Goal: Transaction & Acquisition: Purchase product/service

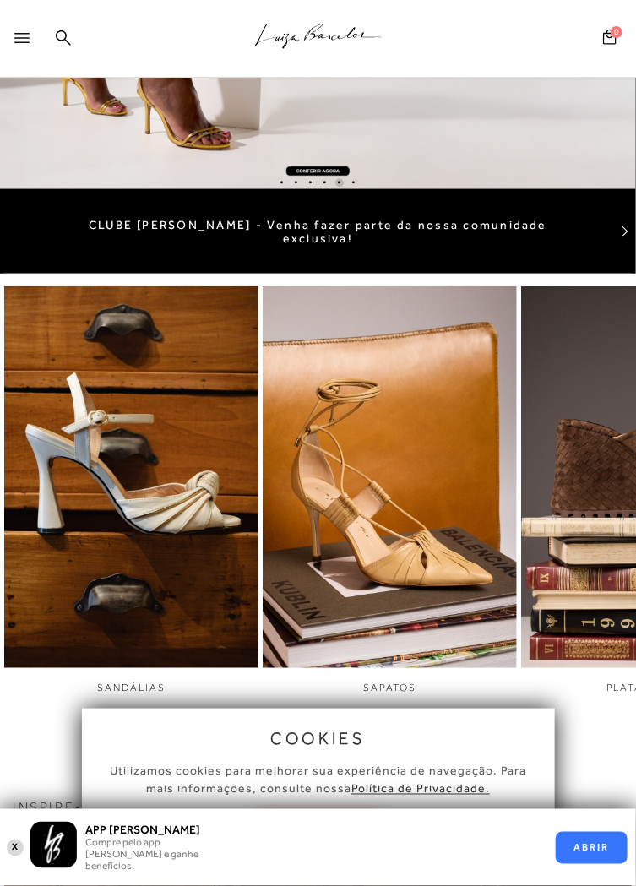
scroll to position [111, 0]
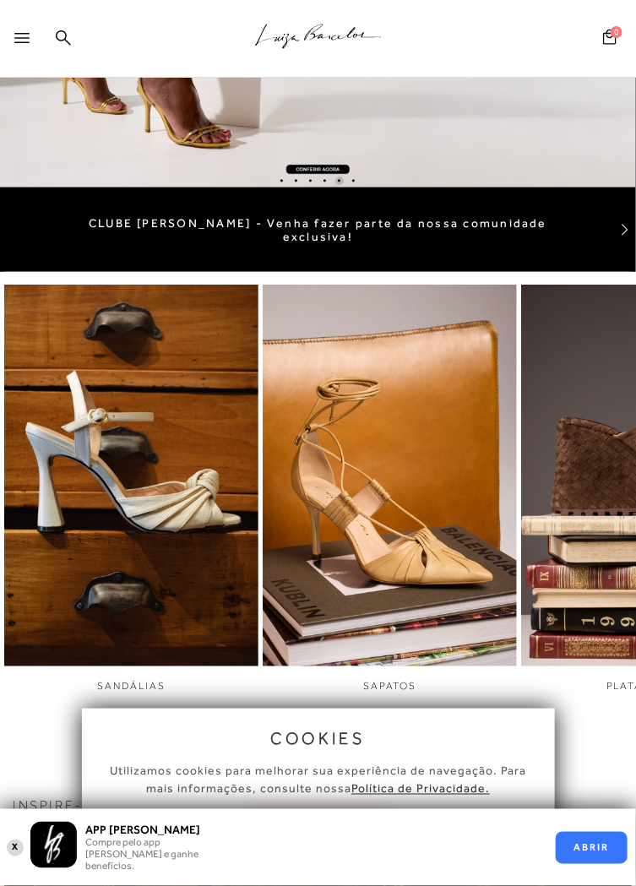
click at [426, 534] on img "2 / 6" at bounding box center [390, 475] width 254 height 476
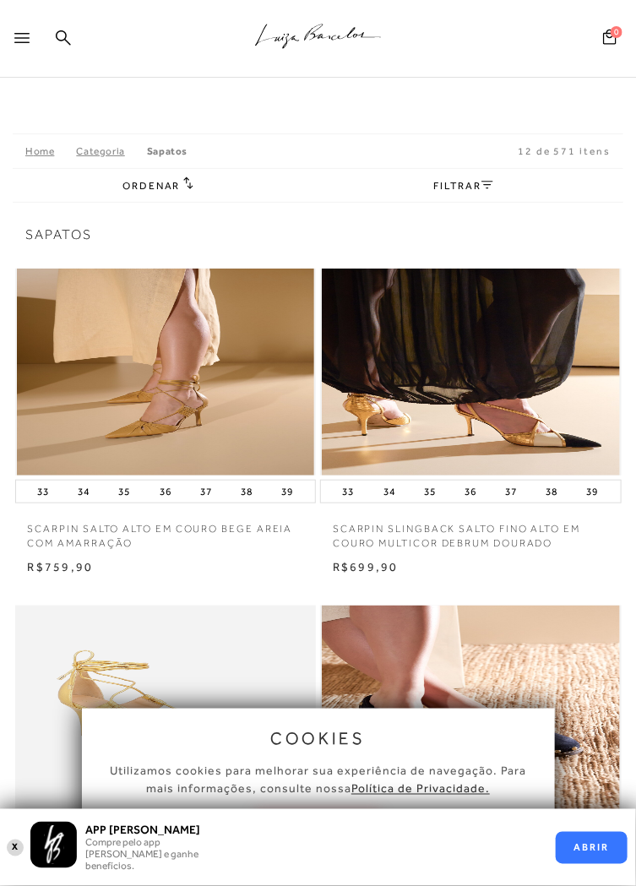
click at [26, 35] on icon at bounding box center [21, 38] width 15 height 10
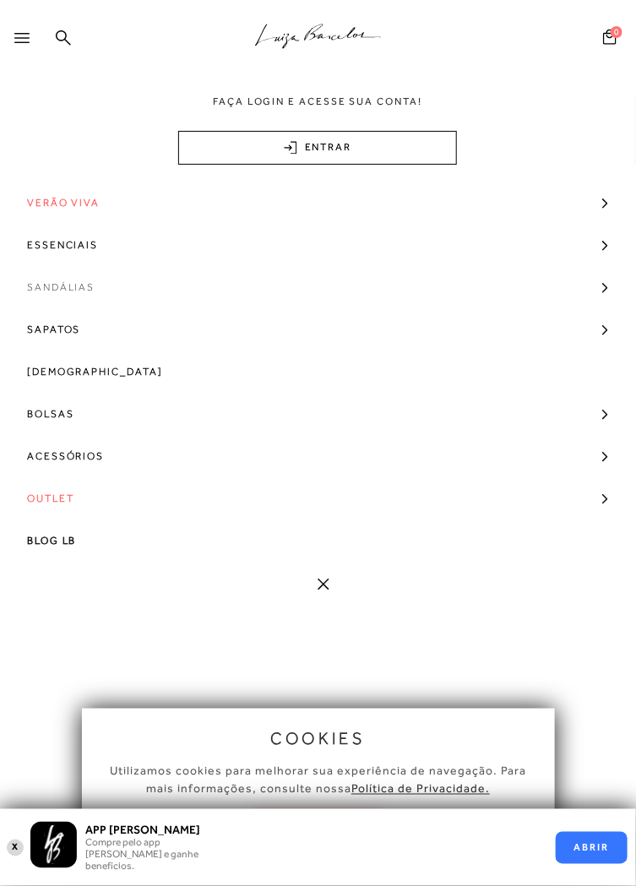
click at [84, 288] on span "Sandálias" at bounding box center [61, 287] width 68 height 42
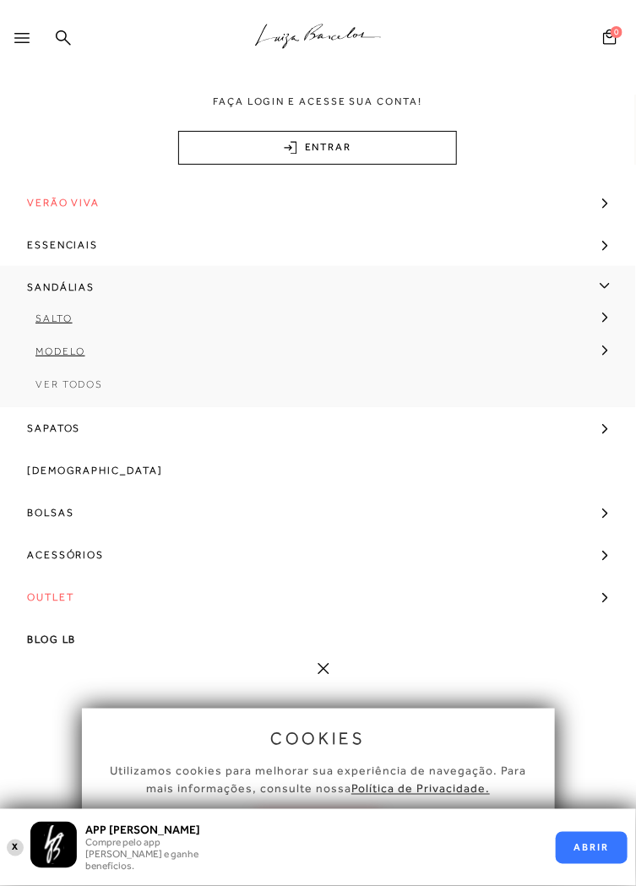
click at [89, 386] on span "Ver Todos" at bounding box center [69, 384] width 68 height 12
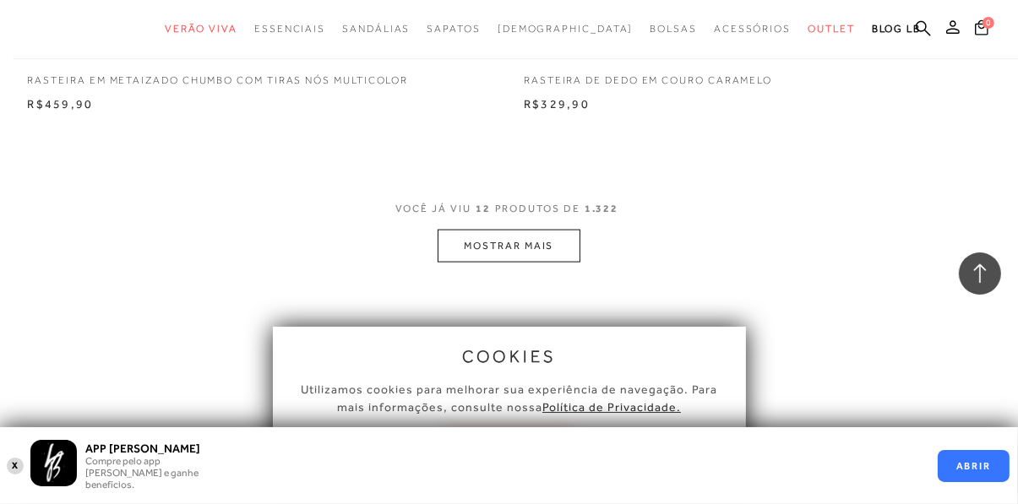
scroll to position [2152, 0]
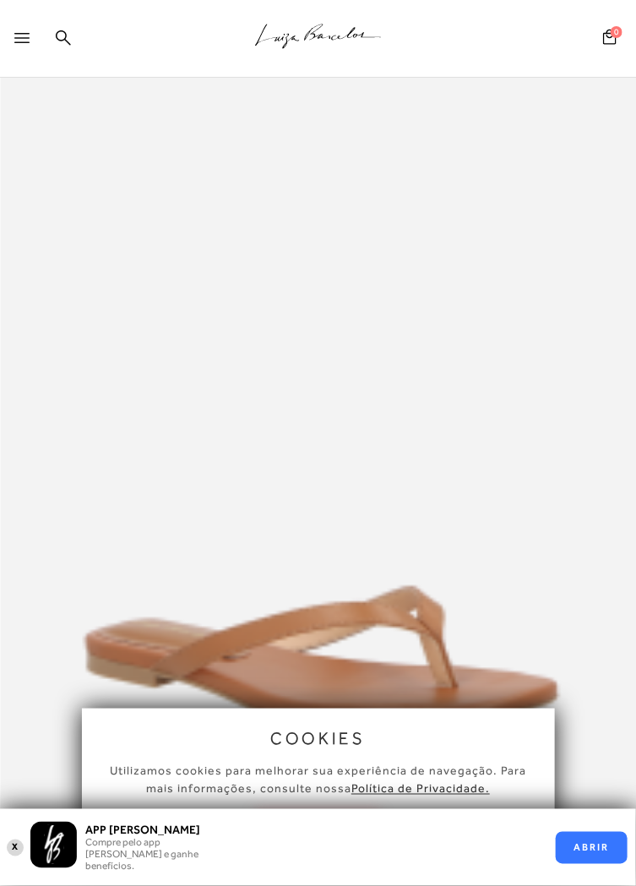
click at [27, 46] on div at bounding box center [25, 42] width 22 height 25
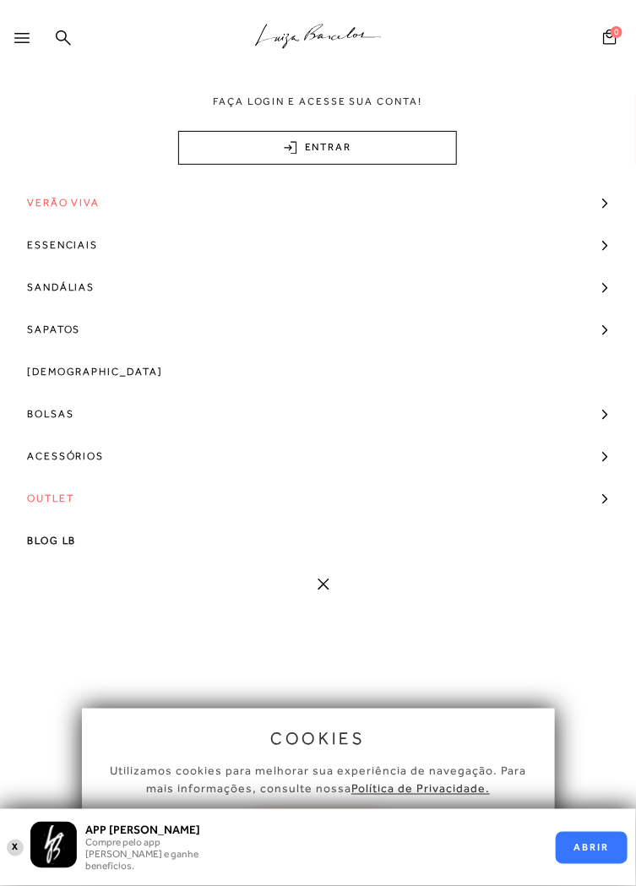
click at [84, 207] on span "Verão Viva" at bounding box center [63, 203] width 73 height 42
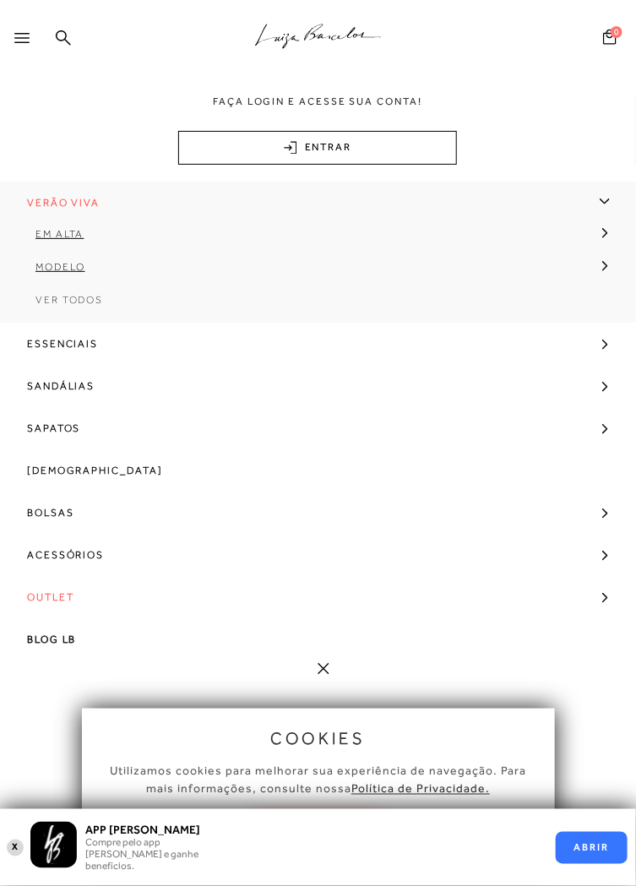
click at [94, 303] on span "Ver Todos" at bounding box center [69, 300] width 68 height 12
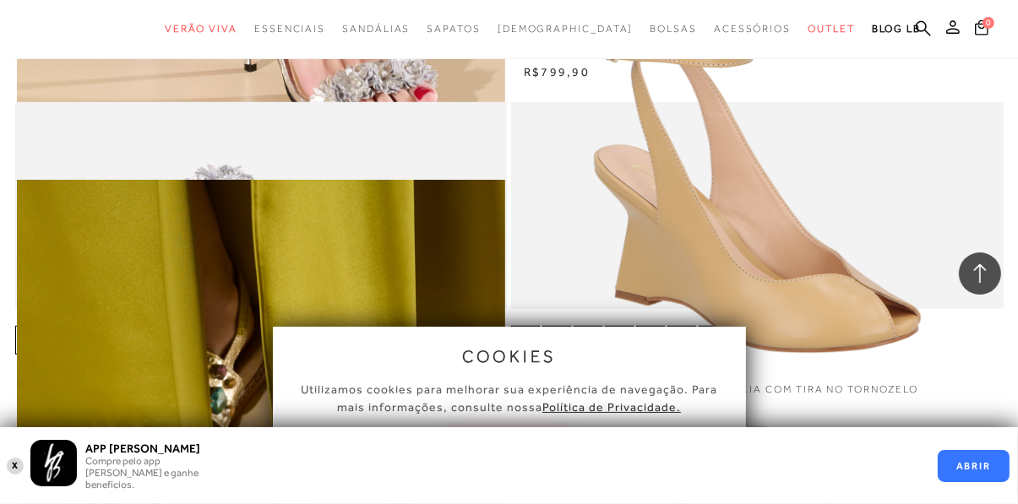
scroll to position [1135, 0]
